Goal: Find specific page/section: Find specific page/section

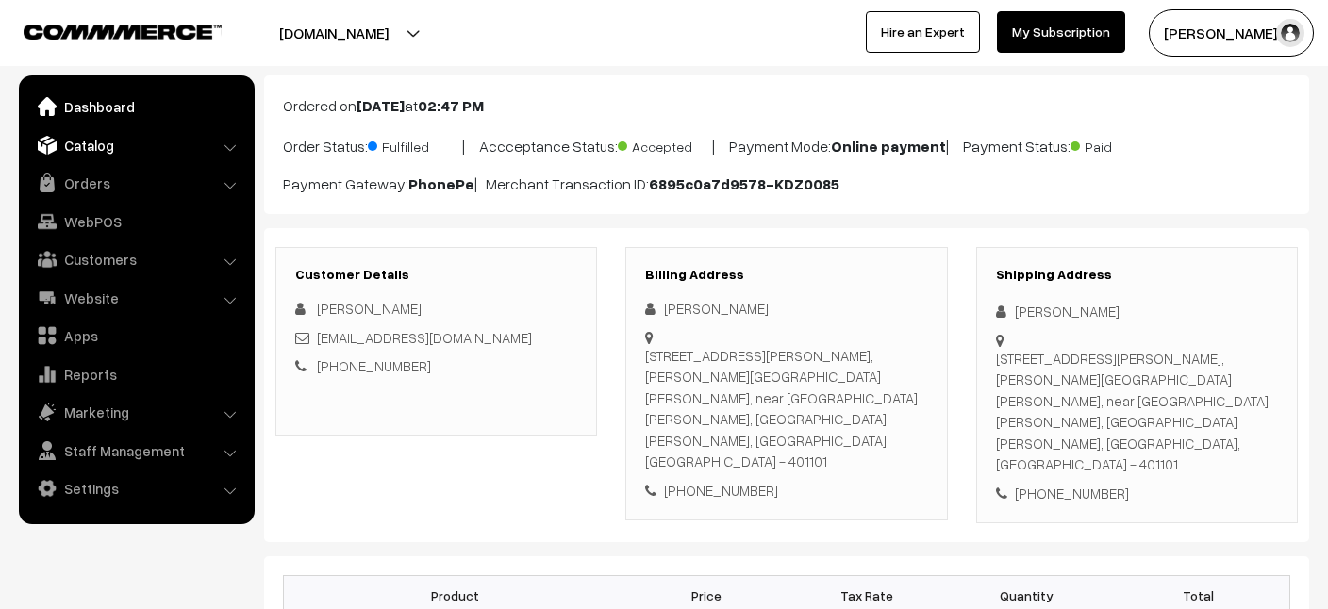
scroll to position [100, 0]
click at [97, 246] on link "Customers" at bounding box center [136, 259] width 225 height 34
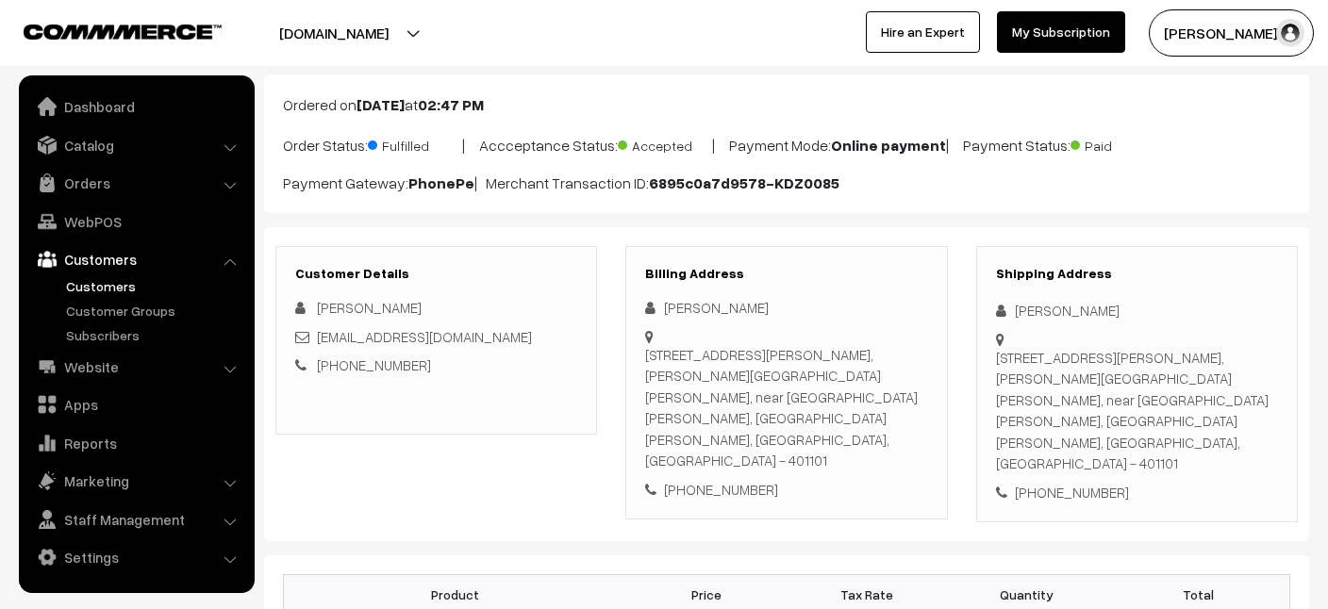
click at [102, 293] on link "Customers" at bounding box center [154, 286] width 187 height 20
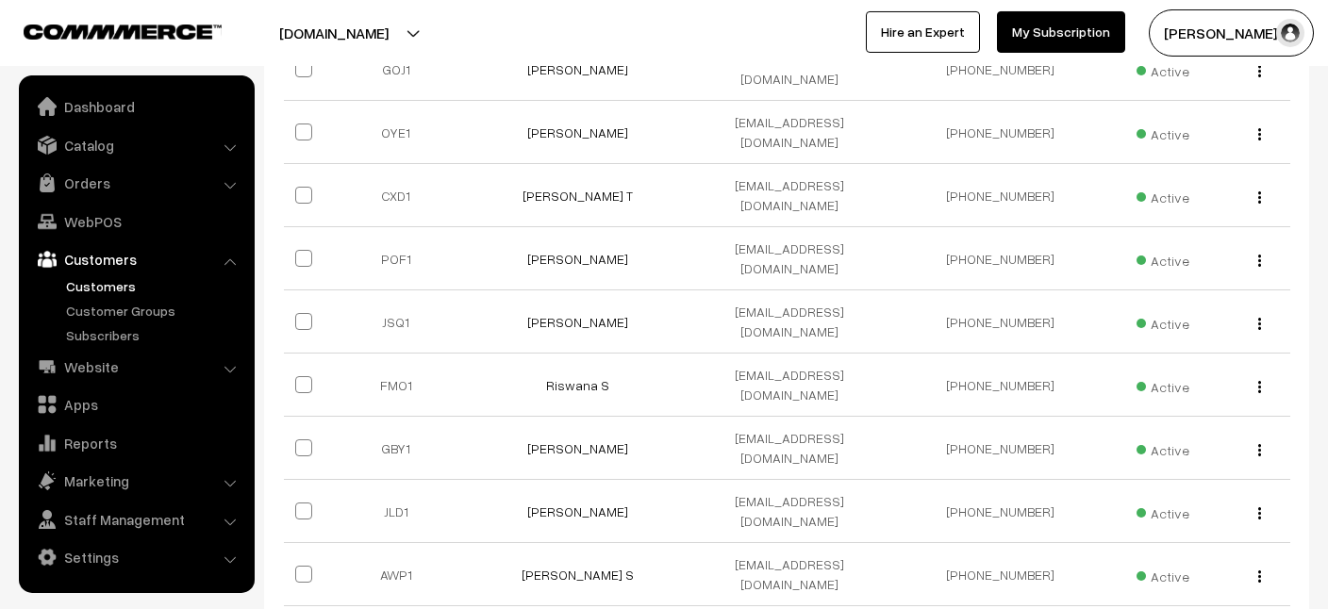
scroll to position [441, 0]
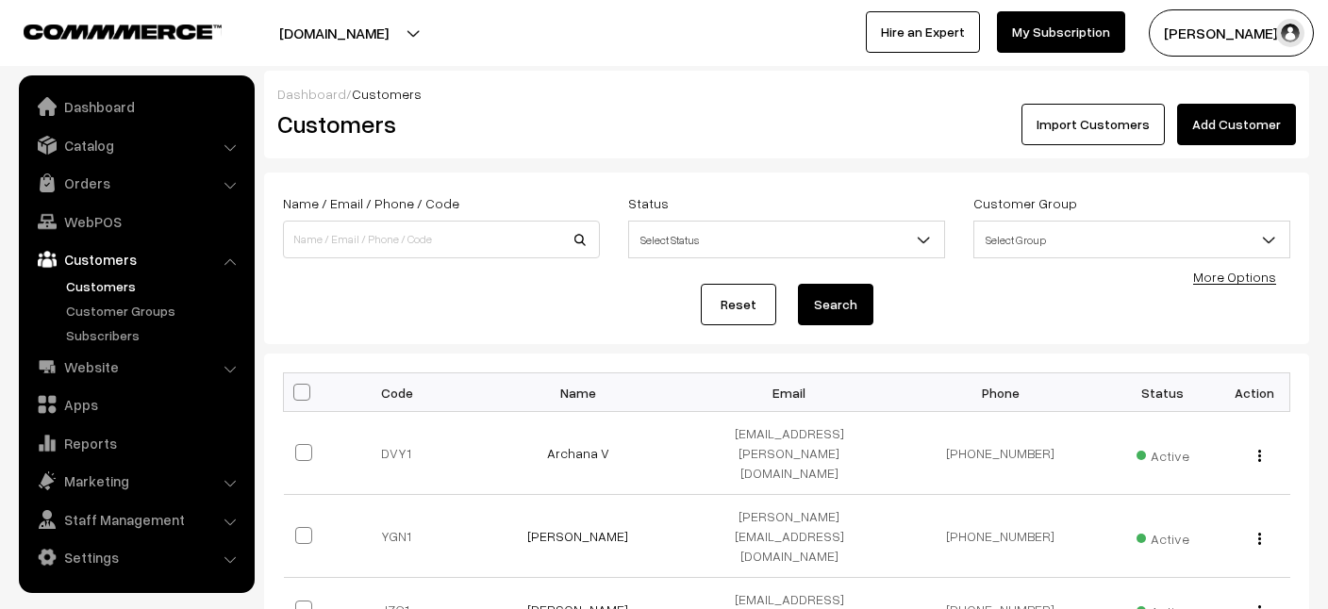
scroll to position [510, 0]
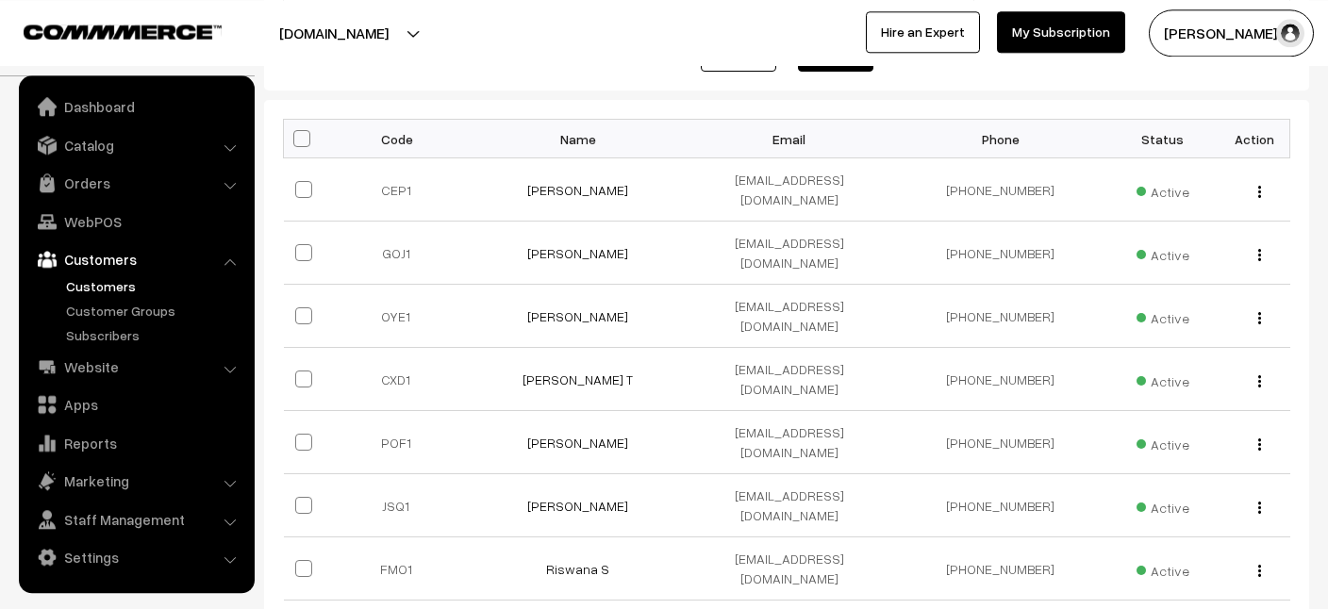
scroll to position [257, 0]
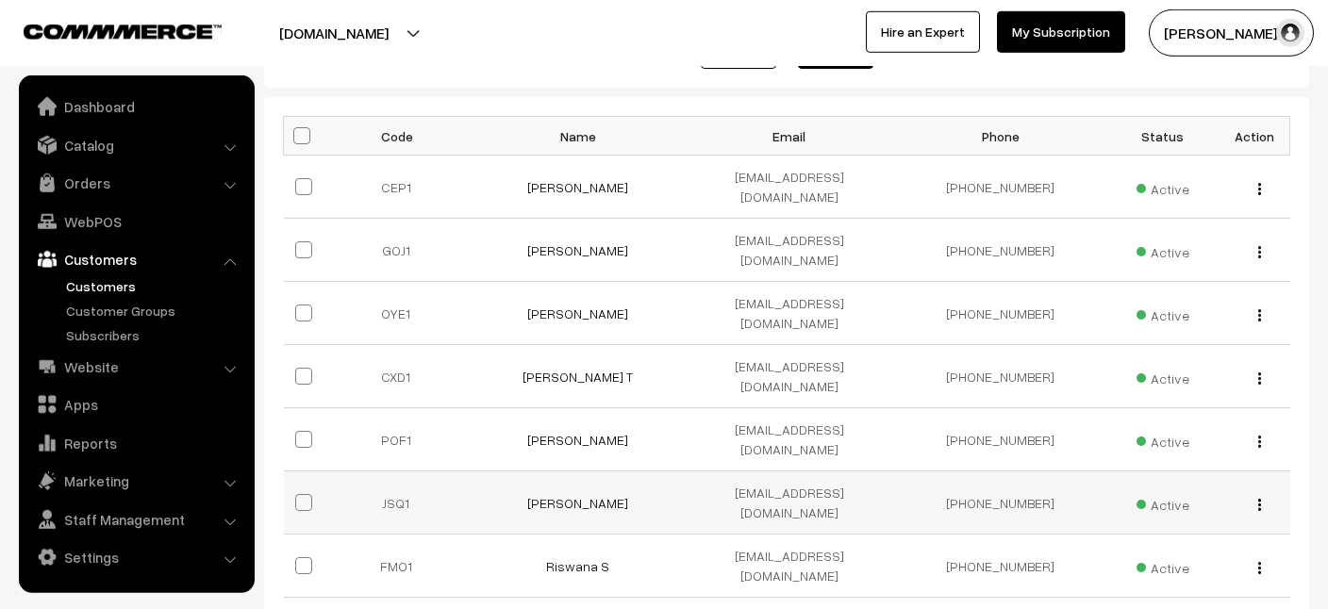
click at [1259, 499] on img "button" at bounding box center [1259, 505] width 3 height 12
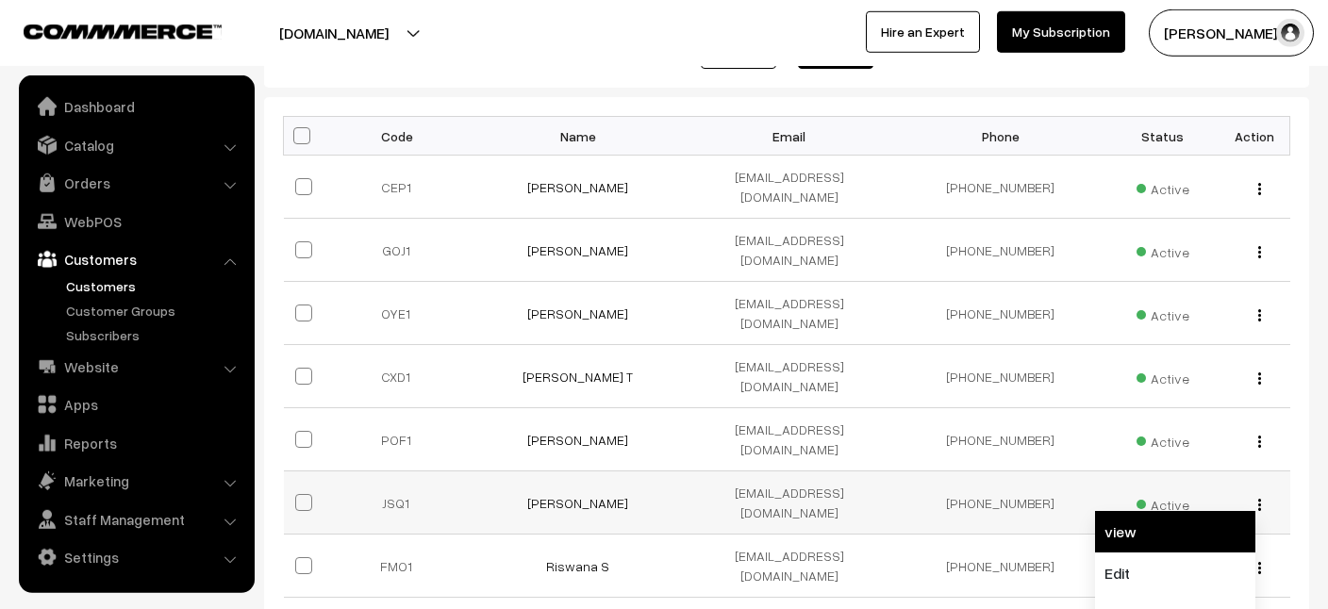
click at [1149, 511] on link "view" at bounding box center [1175, 532] width 160 height 42
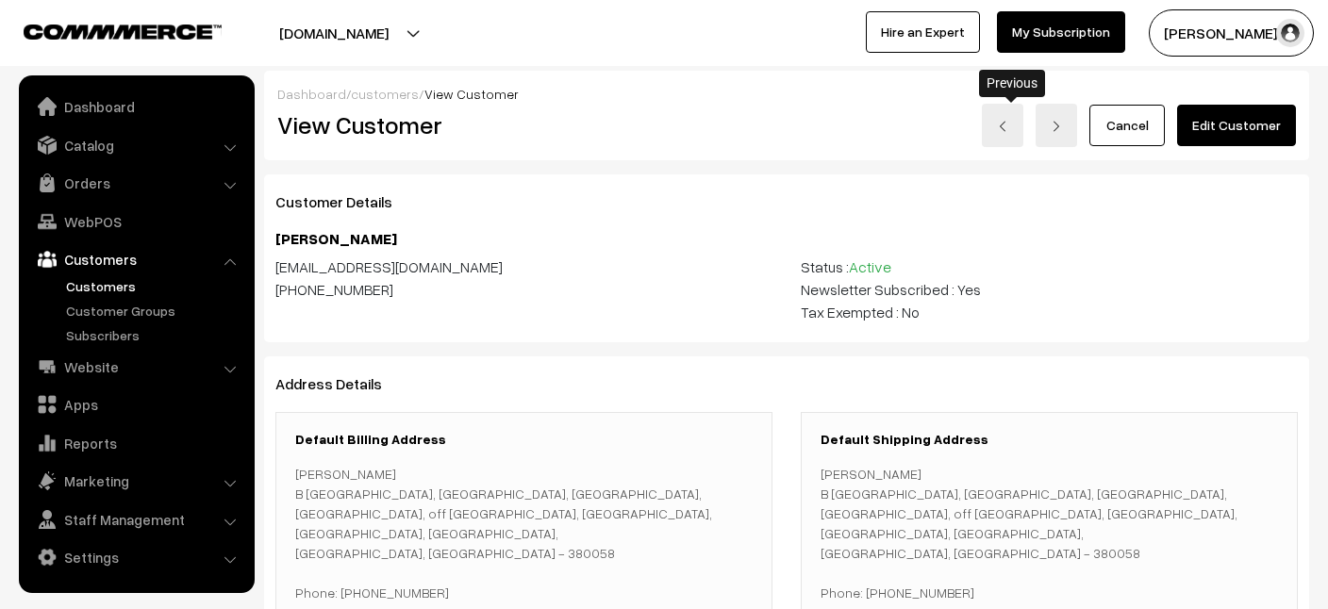
click at [1020, 119] on link at bounding box center [1003, 125] width 42 height 43
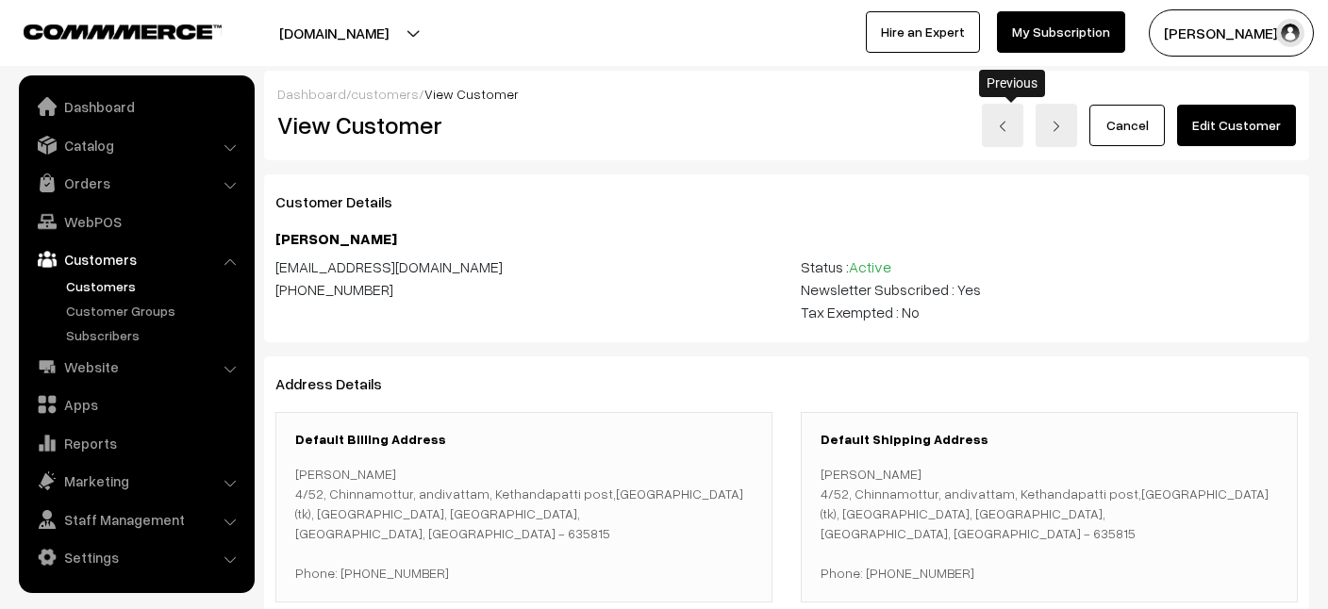
click at [1018, 131] on link at bounding box center [1003, 125] width 42 height 43
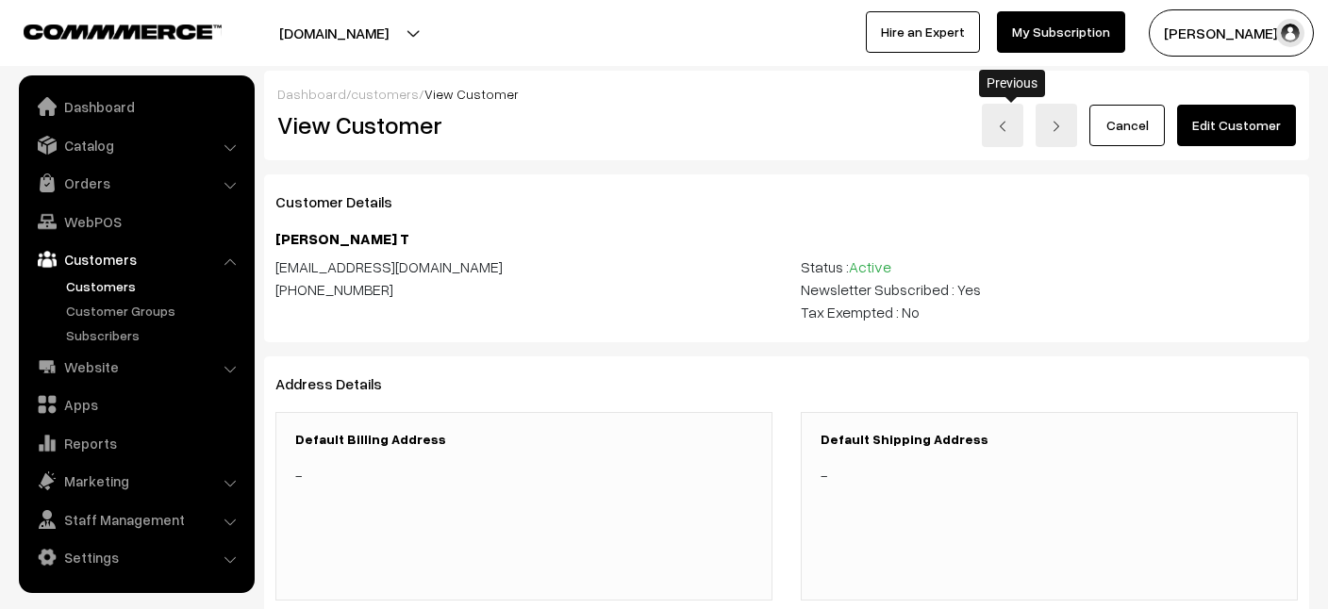
click at [1018, 131] on link at bounding box center [1003, 125] width 42 height 43
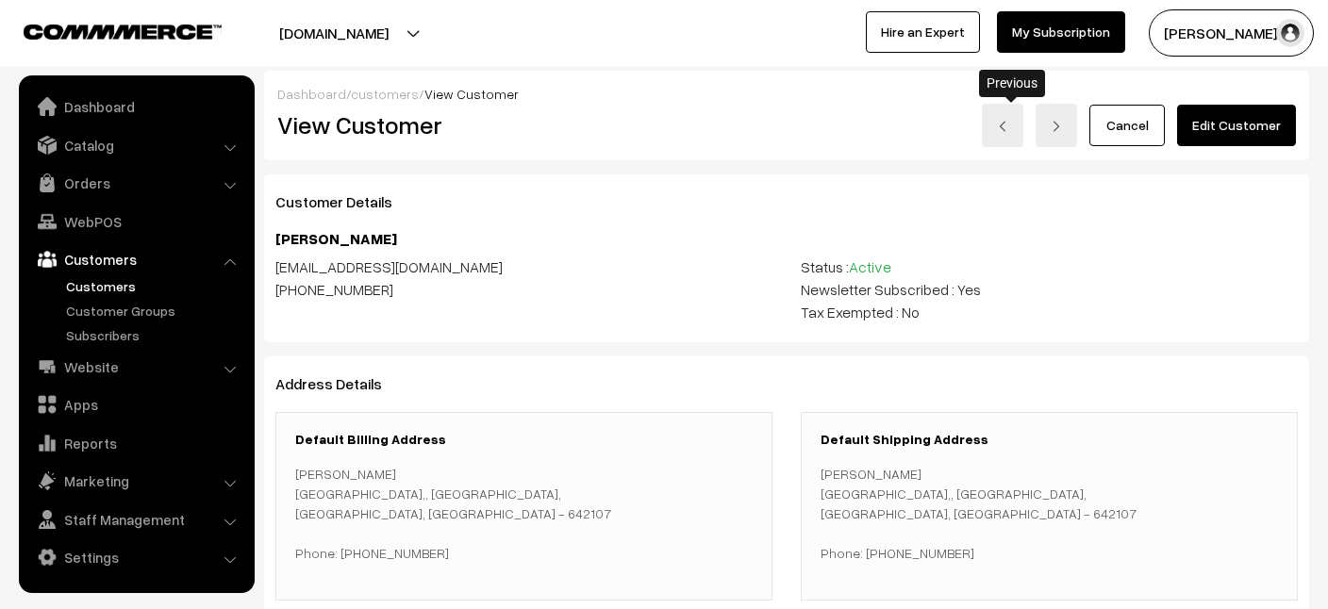
click at [1008, 130] on img at bounding box center [1002, 126] width 11 height 11
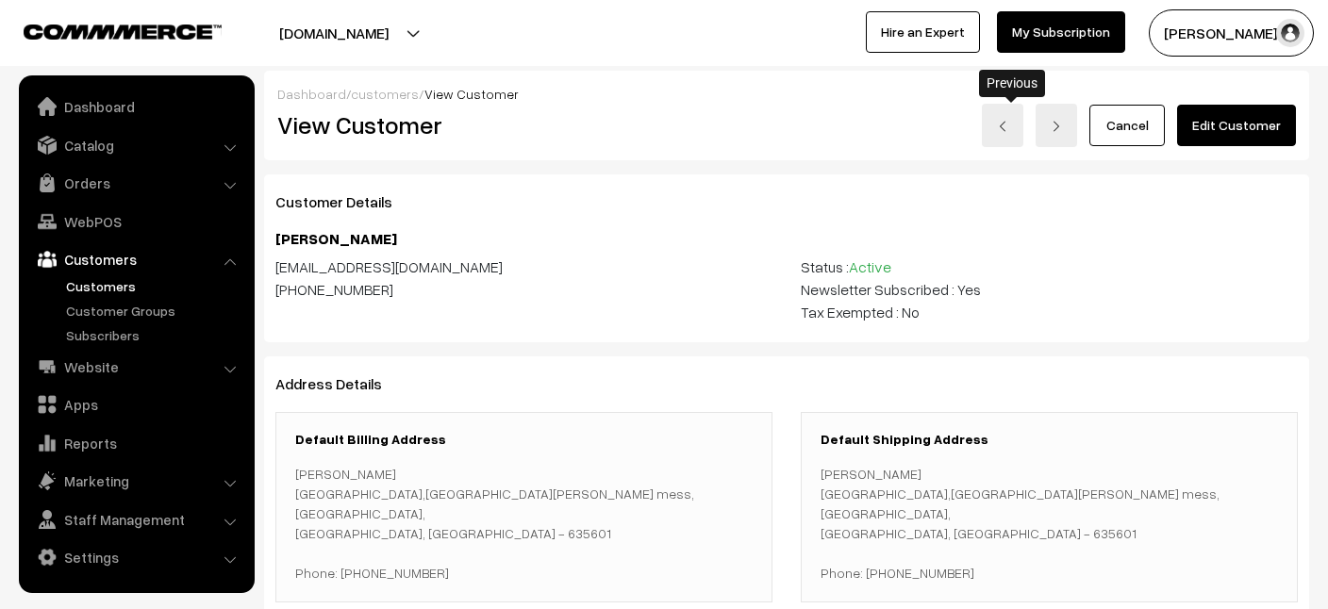
click at [1010, 133] on link at bounding box center [1003, 125] width 42 height 43
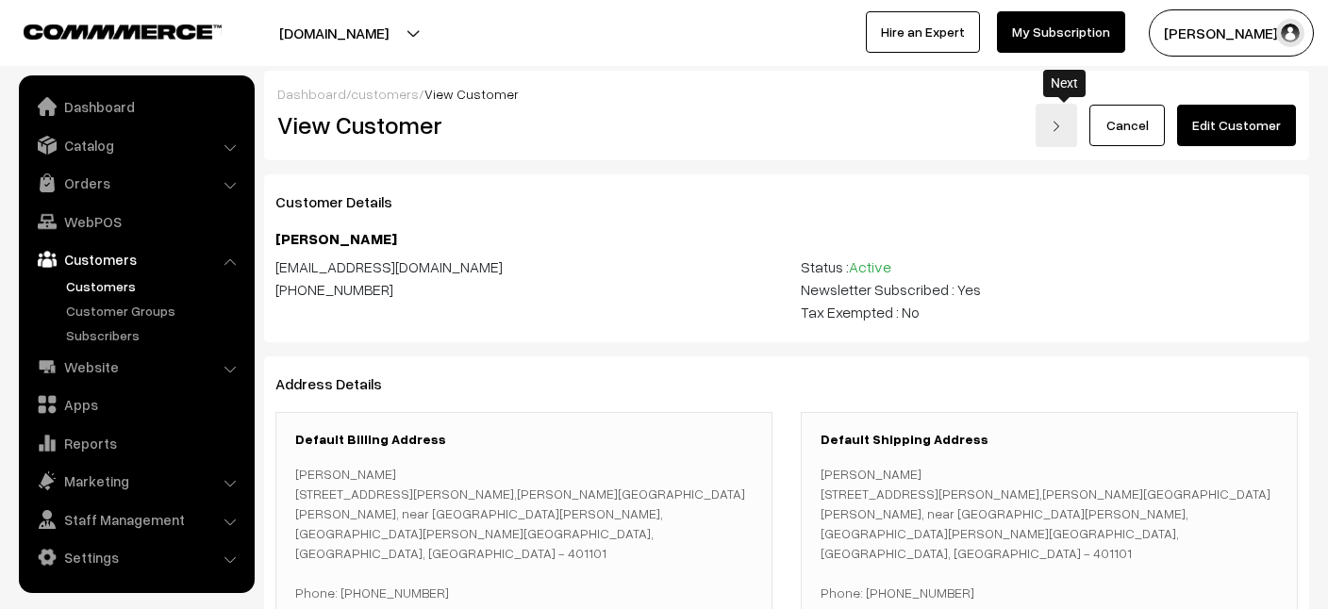
click at [1058, 136] on link at bounding box center [1057, 125] width 42 height 43
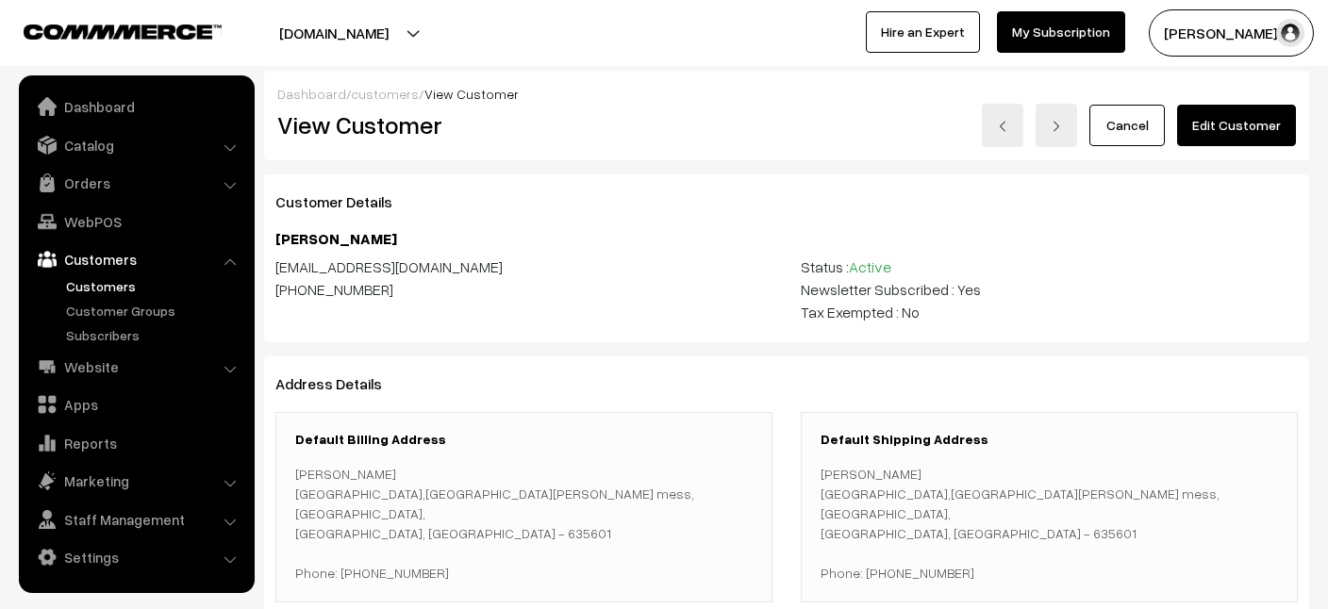
click at [110, 279] on link "Customers" at bounding box center [154, 286] width 187 height 20
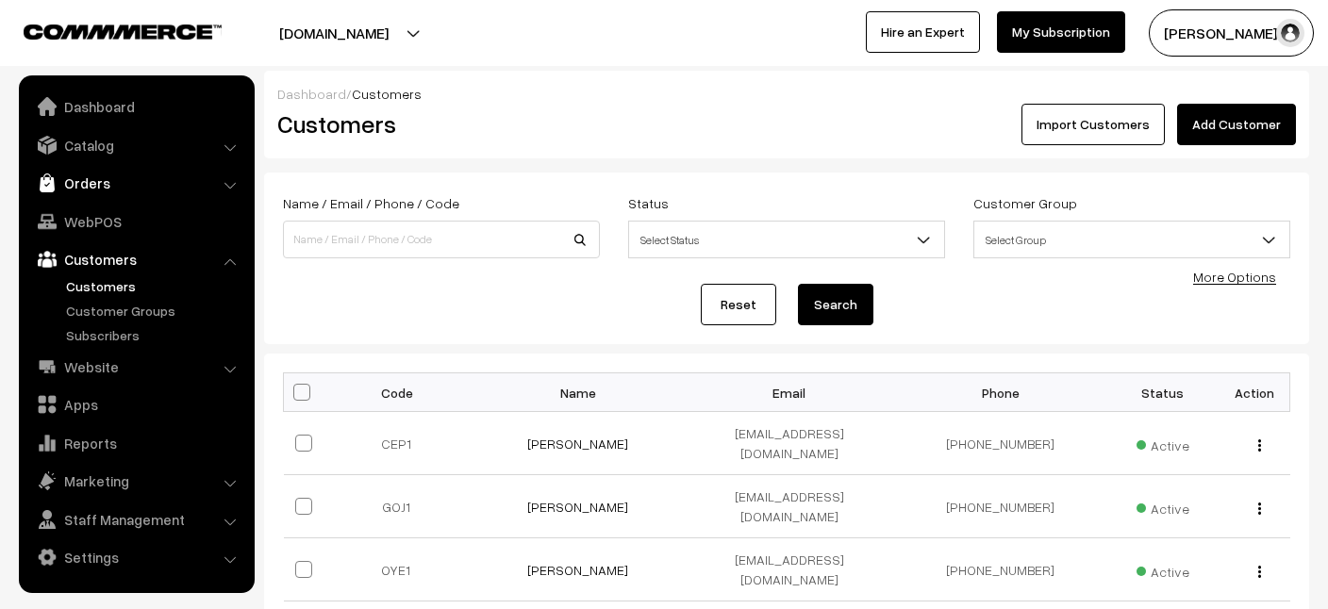
click at [92, 185] on link "Orders" at bounding box center [136, 183] width 225 height 34
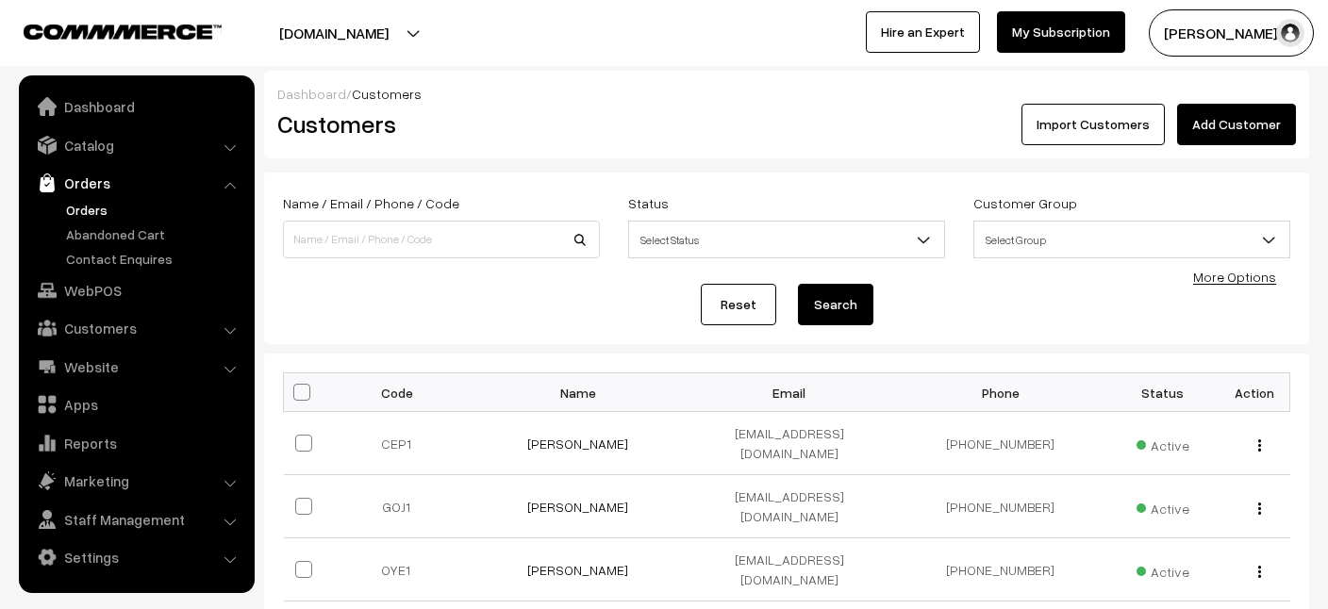
click at [92, 204] on link "Orders" at bounding box center [154, 210] width 187 height 20
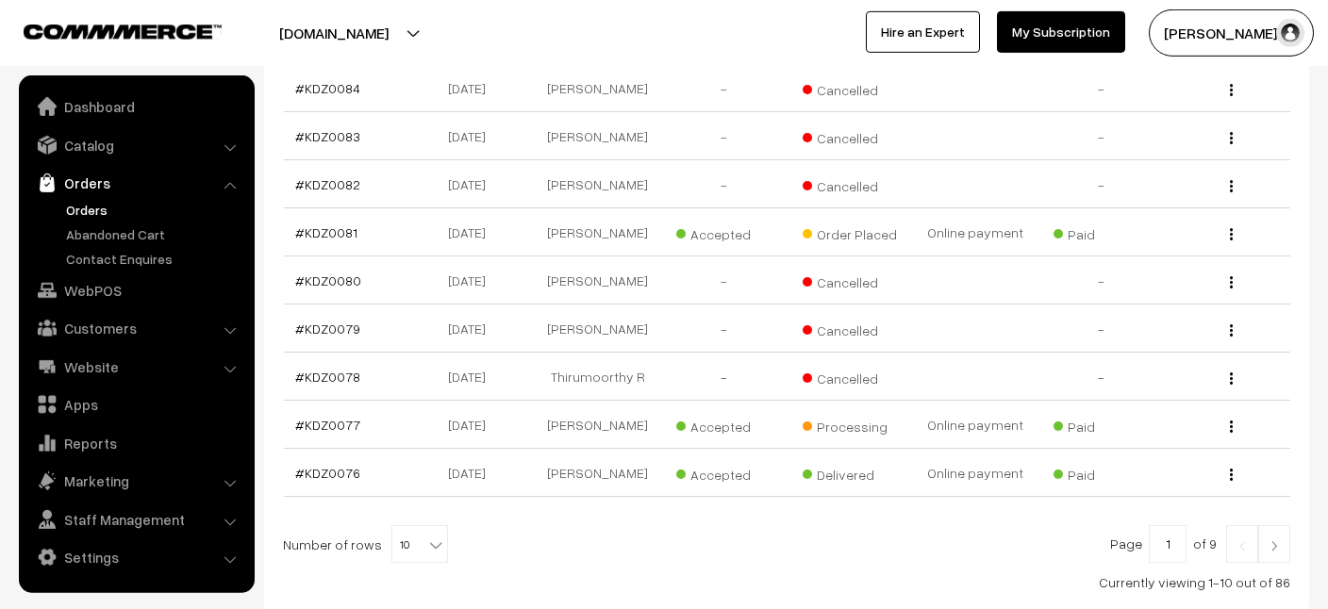
scroll to position [428, 0]
click at [1228, 328] on div "View" at bounding box center [1226, 328] width 103 height 20
click at [1229, 329] on div "View" at bounding box center [1226, 328] width 103 height 20
click at [1233, 325] on img "button" at bounding box center [1231, 330] width 3 height 12
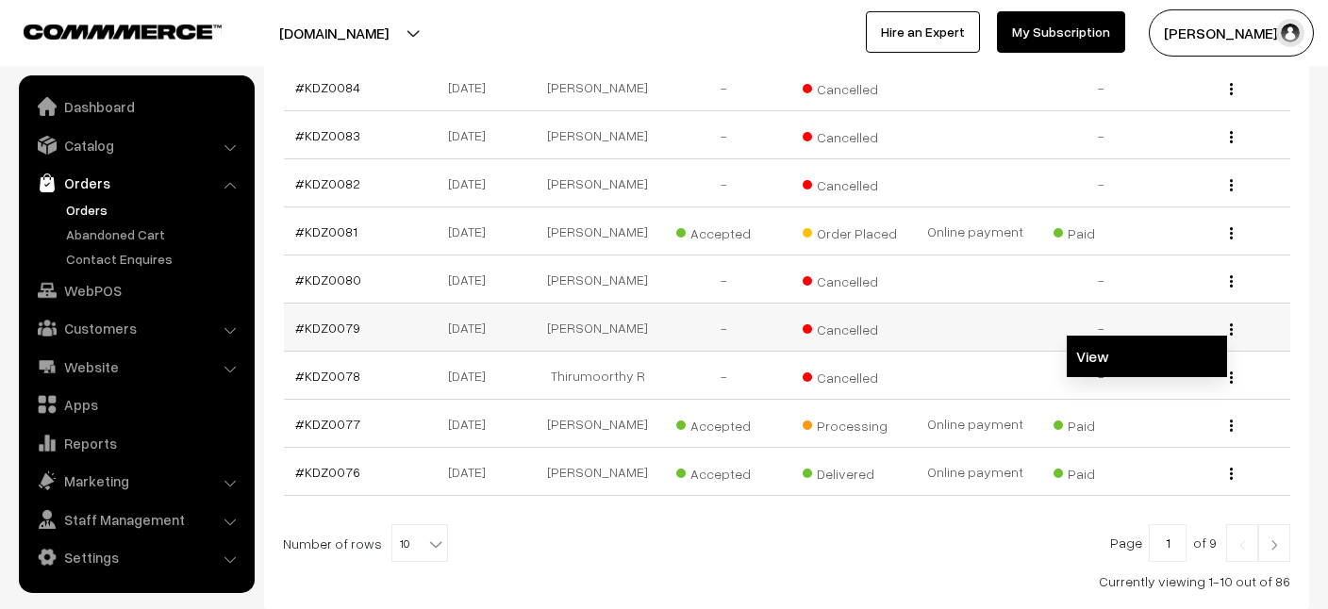
click at [1110, 352] on link "View" at bounding box center [1147, 357] width 160 height 42
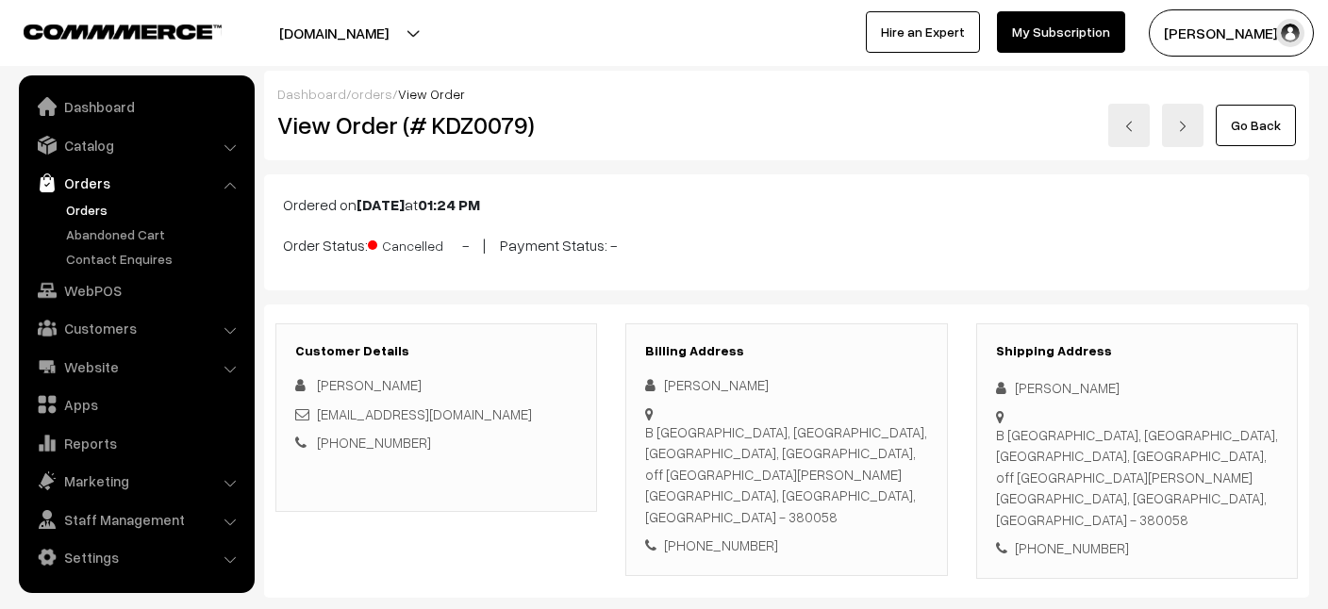
click at [1135, 128] on img at bounding box center [1129, 126] width 11 height 11
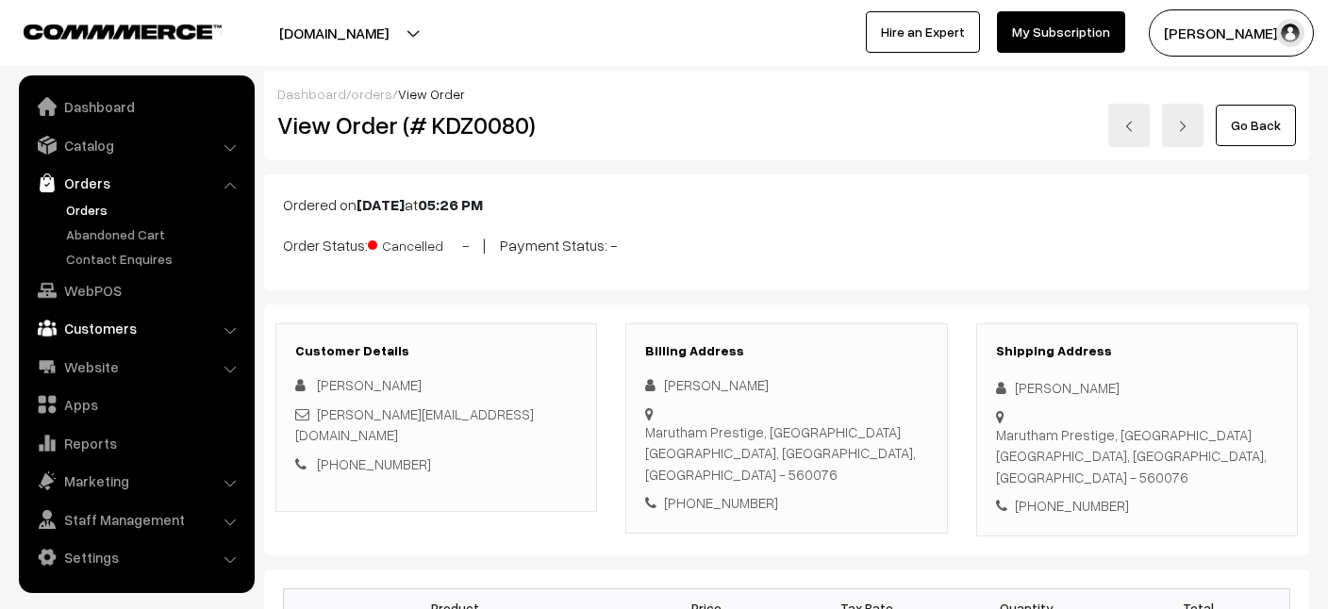
click at [113, 331] on link "Customers" at bounding box center [136, 328] width 225 height 34
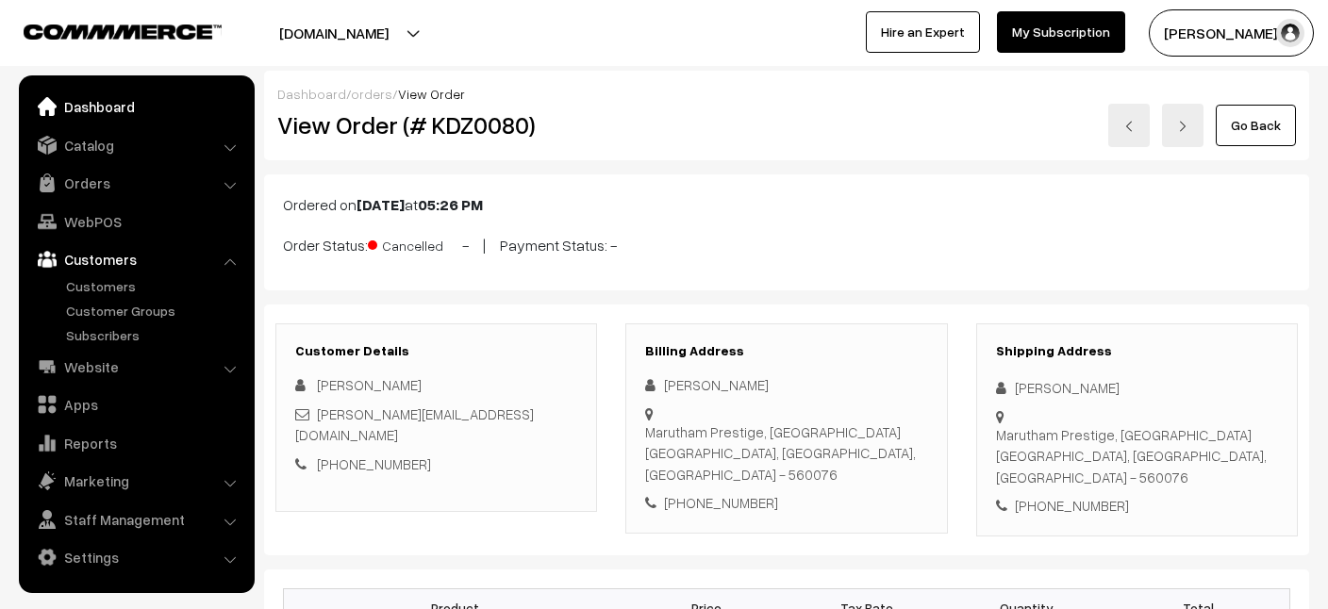
click at [112, 111] on link "Dashboard" at bounding box center [136, 107] width 225 height 34
